Goal: Task Accomplishment & Management: Complete application form

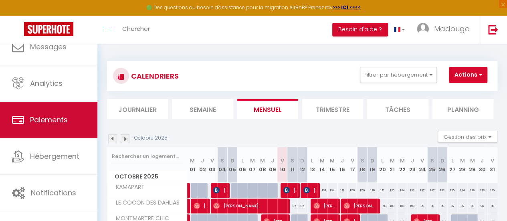
scroll to position [60, 0]
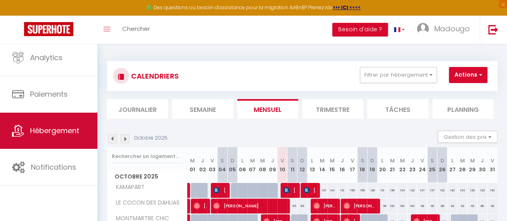
click at [52, 141] on link "Hébergement" at bounding box center [48, 131] width 97 height 36
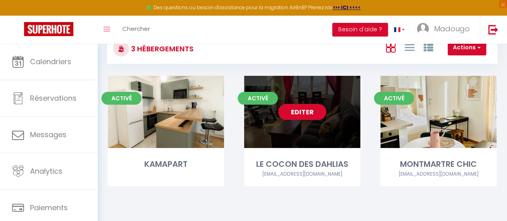
scroll to position [40, 0]
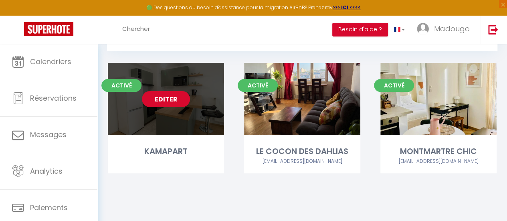
click at [164, 97] on link "Editer" at bounding box center [166, 99] width 48 height 16
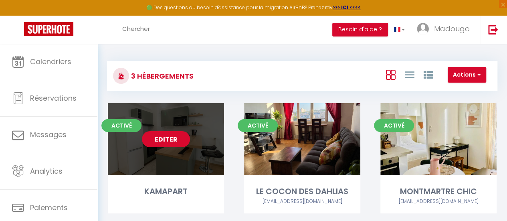
select select "3"
select select "2"
select select "1"
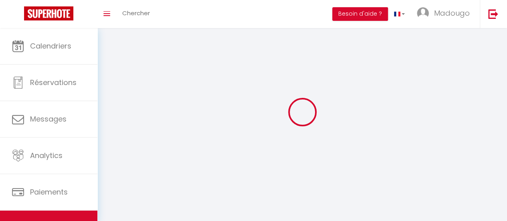
select select
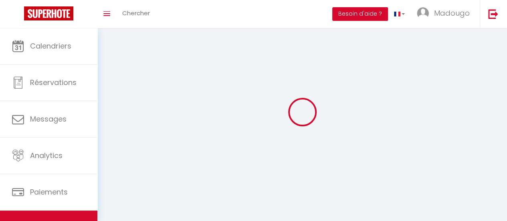
select select
checkbox input "false"
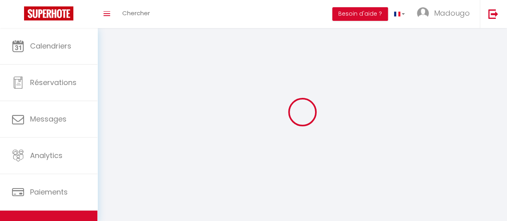
select select
select select "1"
select select "28"
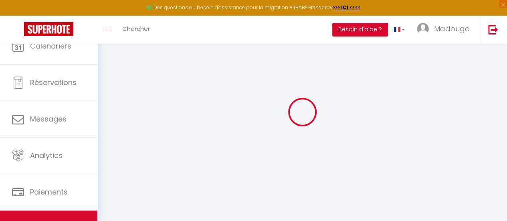
select select
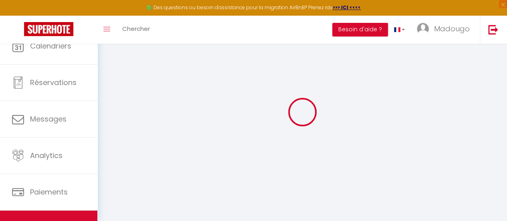
select select
checkbox input "false"
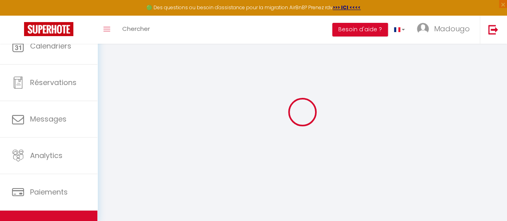
select select
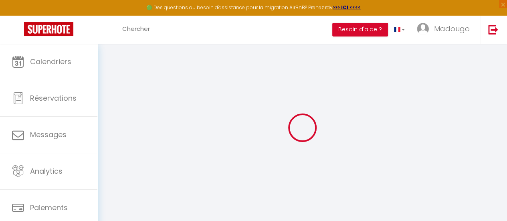
select select
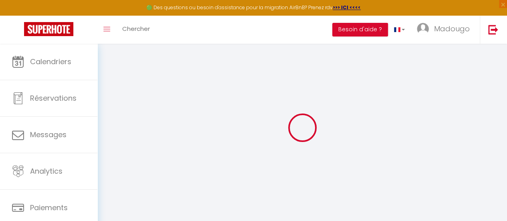
select select
checkbox input "false"
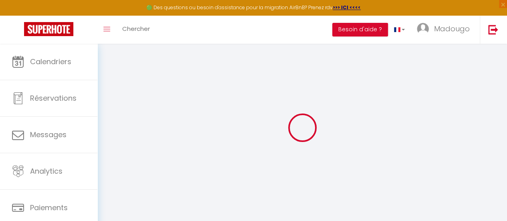
select select
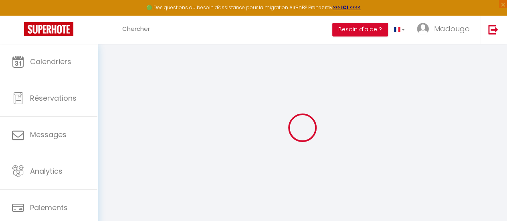
select select
checkbox input "false"
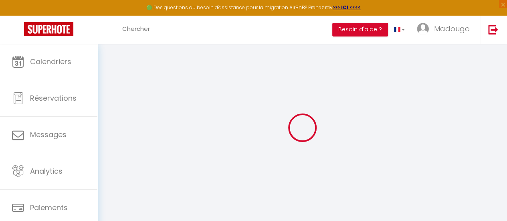
checkbox input "false"
select select
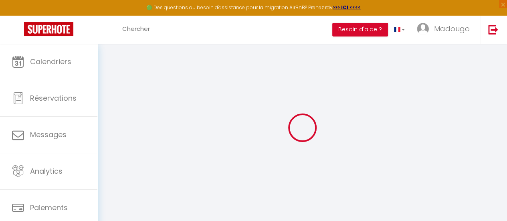
select select
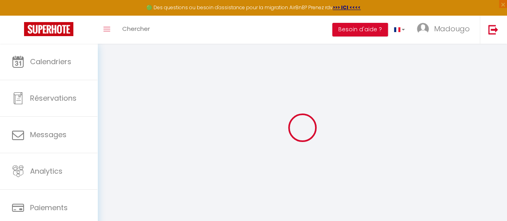
checkbox input "false"
select select
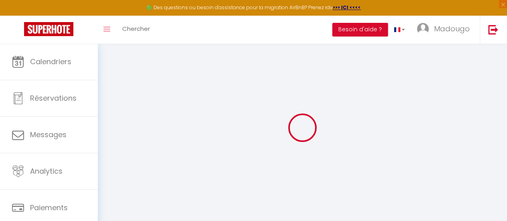
select select
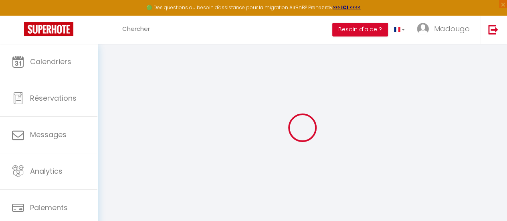
select select
checkbox input "false"
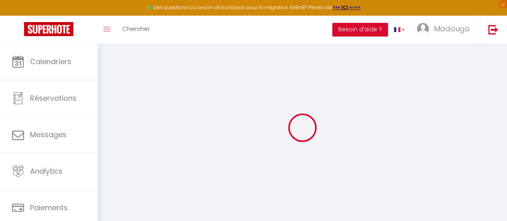
checkbox input "false"
select select
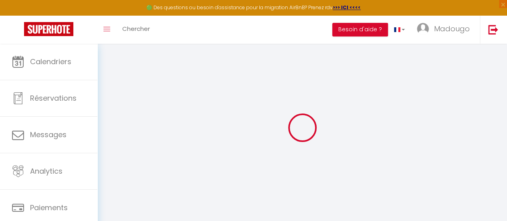
select select
checkbox input "false"
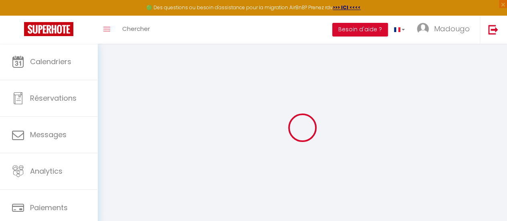
checkbox input "false"
select select
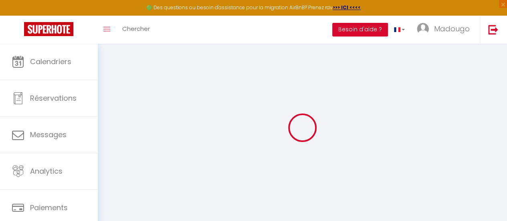
type input "KAMAPART"
type input "Dado"
type input "[PERSON_NAME]"
type input "[STREET_ADDRESS]"
type input "[PERSON_NAME]"
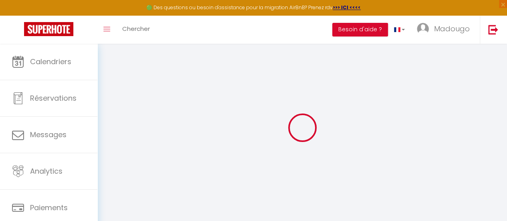
type input "90"
type input "20"
select select
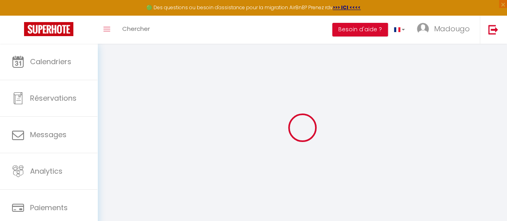
select select
type input "[STREET_ADDRESS]"
type input "94250"
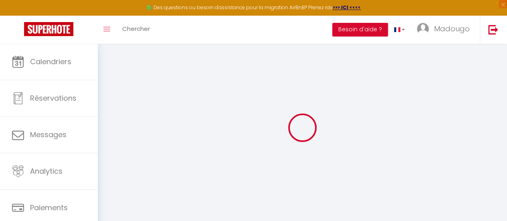
type input "Gentilly"
type input "[EMAIL_ADDRESS][DOMAIN_NAME]"
select select
checkbox input "false"
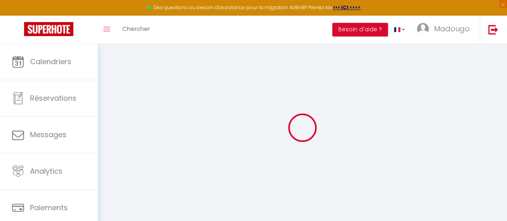
checkbox input "false"
select select
type input "43"
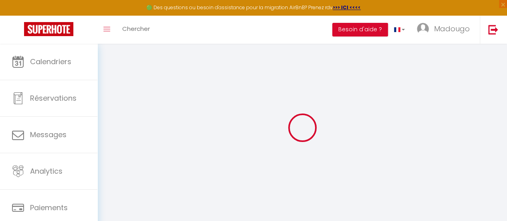
type input "0"
select select
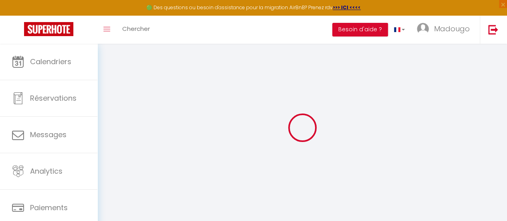
select select
checkbox input "false"
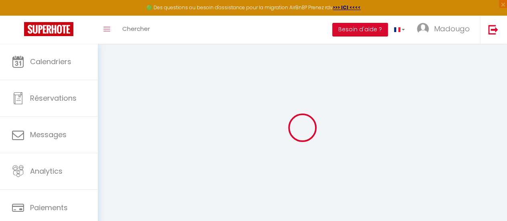
checkbox input "false"
select select
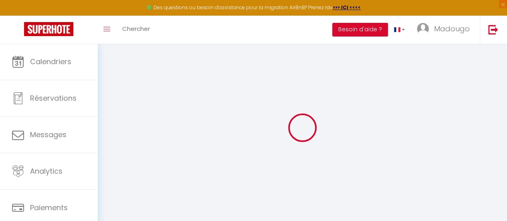
select select
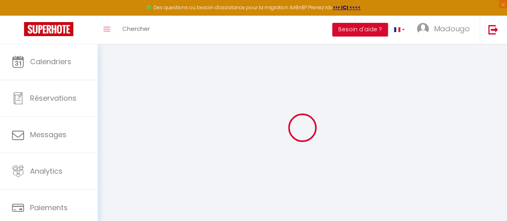
checkbox input "false"
select select
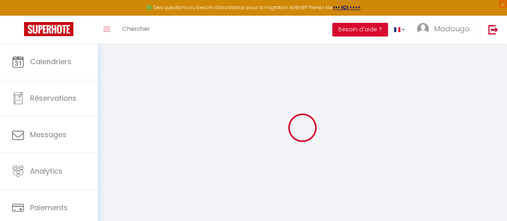
checkbox input "false"
select select "16:00"
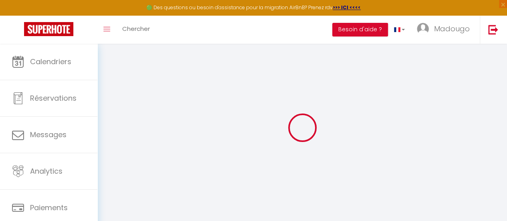
select select "23:45"
select select "11:00"
select select "30"
select select "120"
select select "20:00"
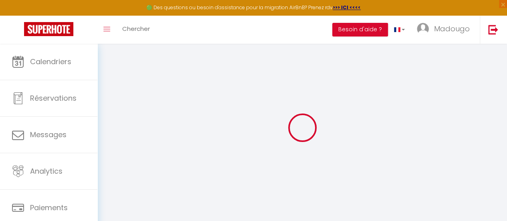
select select
checkbox input "false"
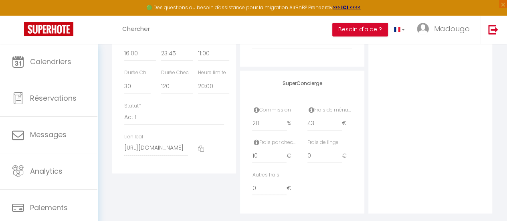
scroll to position [490, 0]
